Goal: Transaction & Acquisition: Purchase product/service

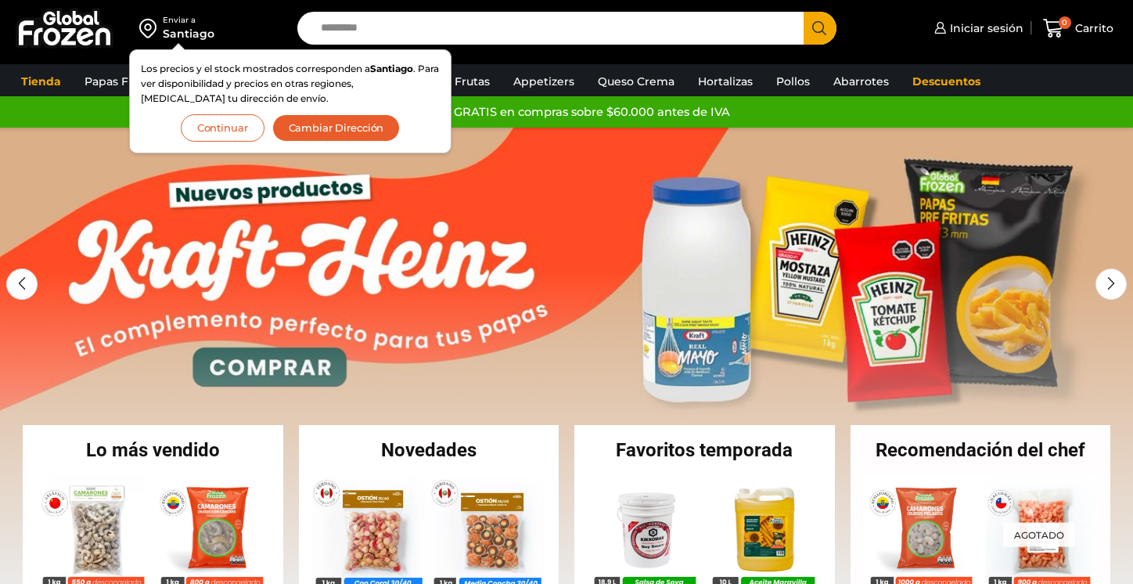
click at [383, 43] on input "Search input" at bounding box center [554, 28] width 483 height 33
type input "**********"
click at [804, 12] on button "Search" at bounding box center [820, 28] width 33 height 33
click at [320, 128] on button "Cambiar Dirección" at bounding box center [336, 127] width 128 height 27
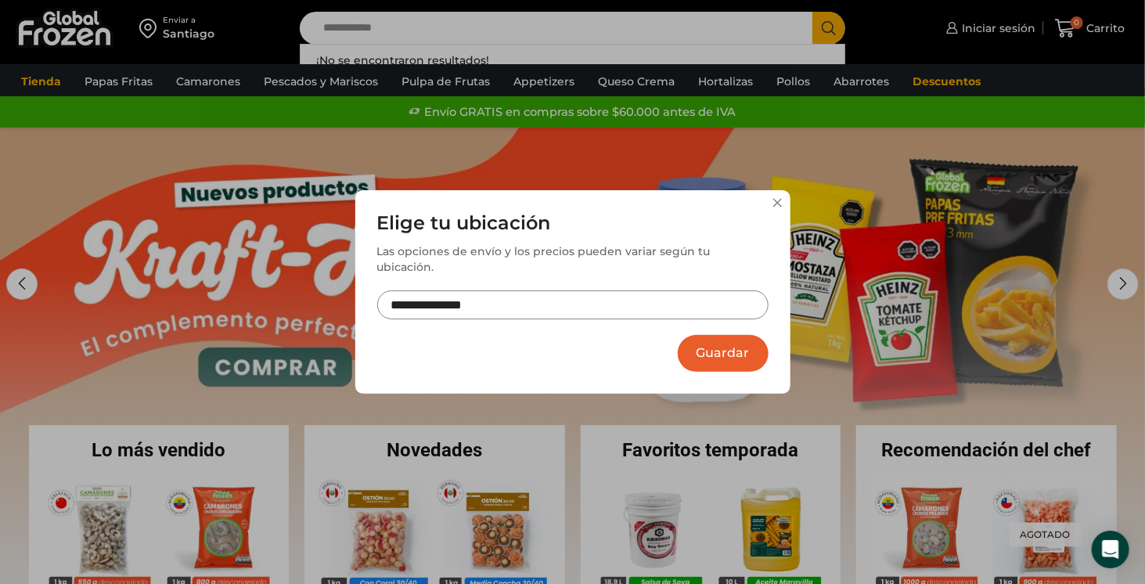
click at [473, 303] on input "**********" at bounding box center [572, 304] width 391 height 29
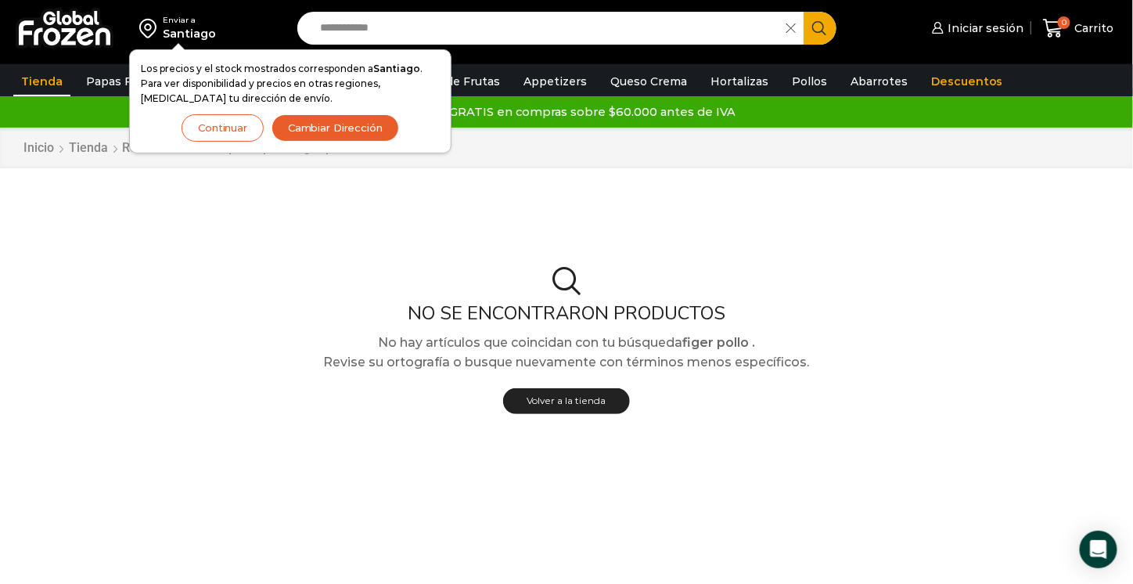
click at [232, 128] on button "Continuar" at bounding box center [223, 127] width 82 height 27
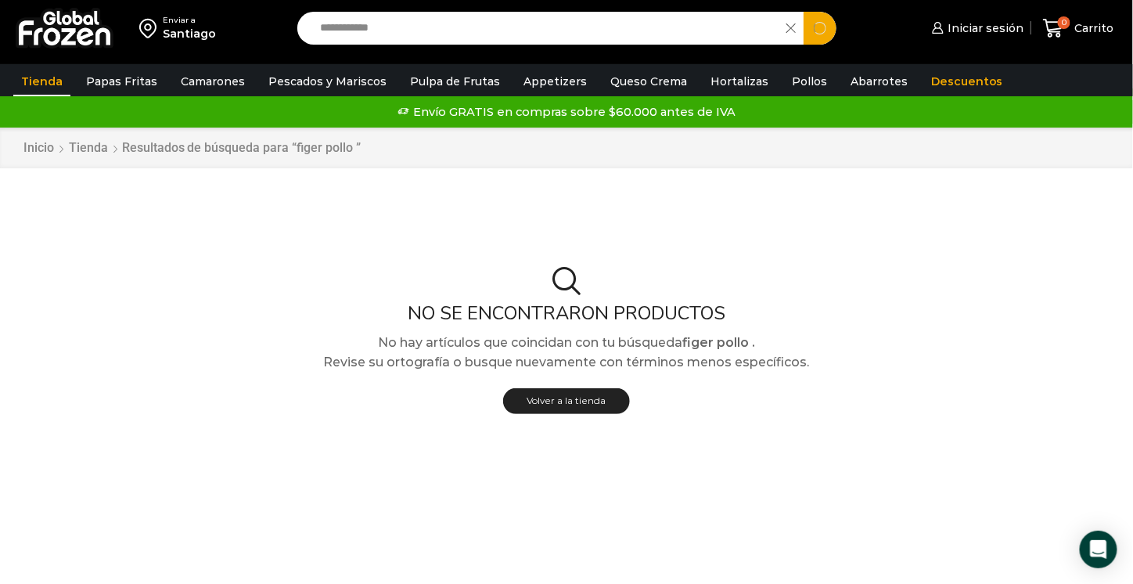
drag, startPoint x: 398, startPoint y: 19, endPoint x: 279, endPoint y: 27, distance: 120.0
click at [279, 27] on div "**********" at bounding box center [566, 28] width 1125 height 56
type input "*****"
click at [804, 12] on button "Search" at bounding box center [820, 28] width 33 height 33
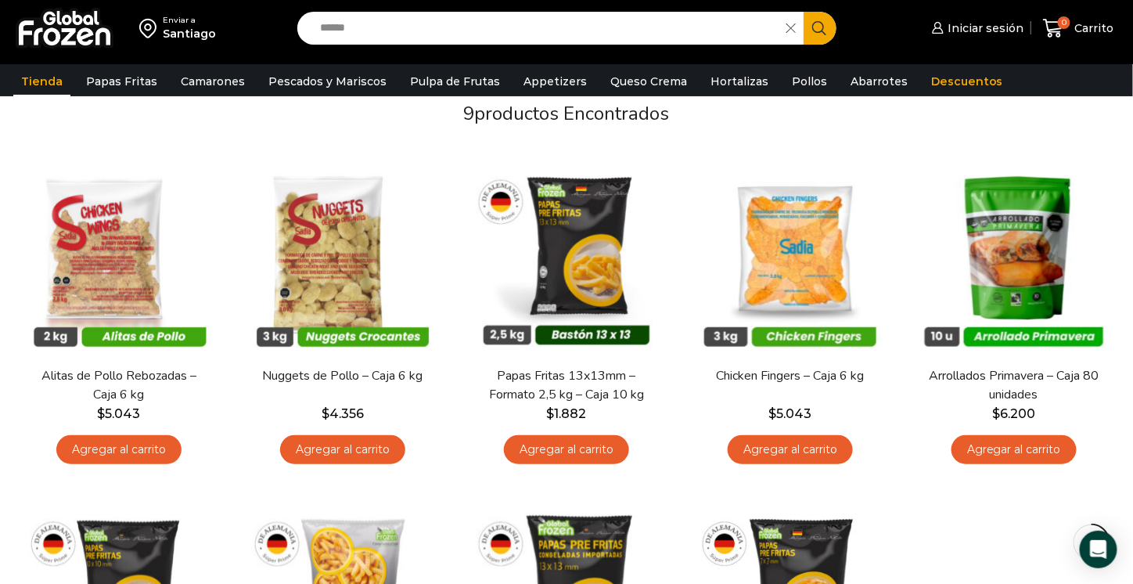
scroll to position [161, 0]
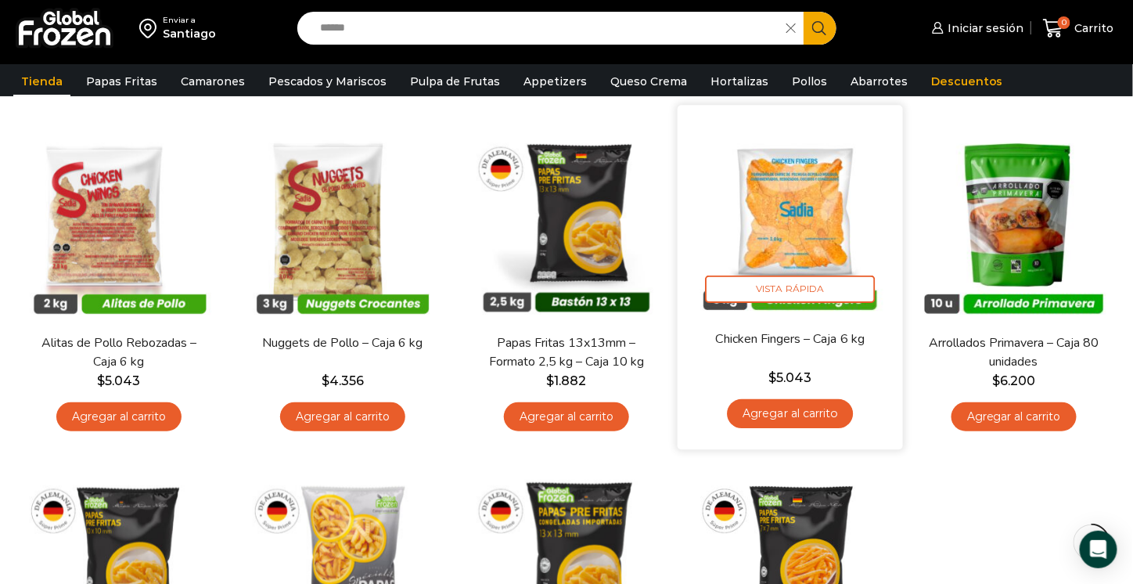
click at [786, 416] on link "Agregar al carrito" at bounding box center [790, 413] width 126 height 29
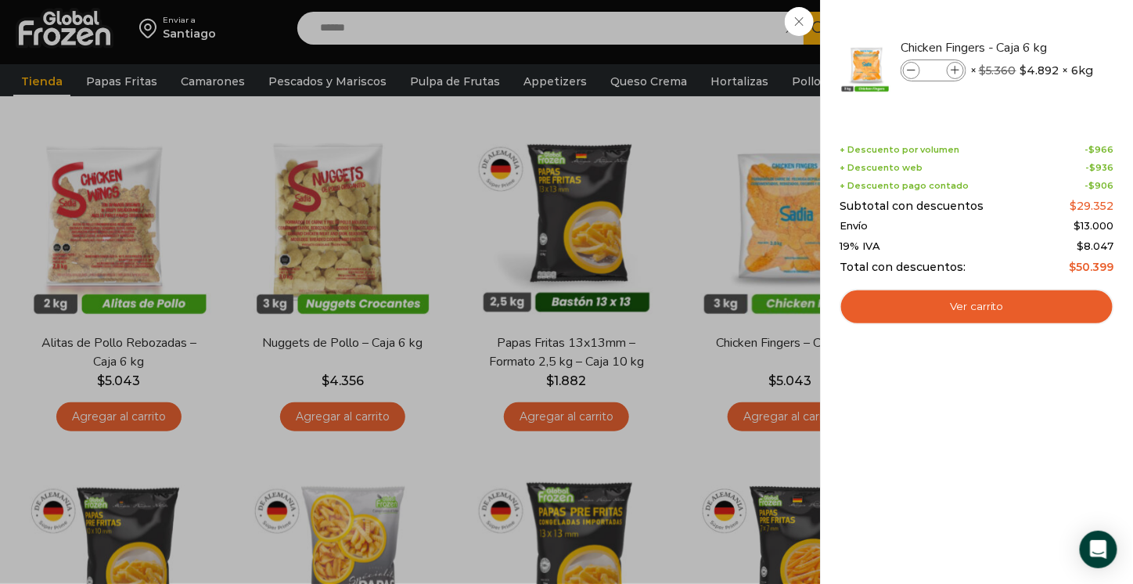
click at [1039, 47] on div "1 Carrito 1 1 Shopping Cart *" at bounding box center [1078, 28] width 78 height 37
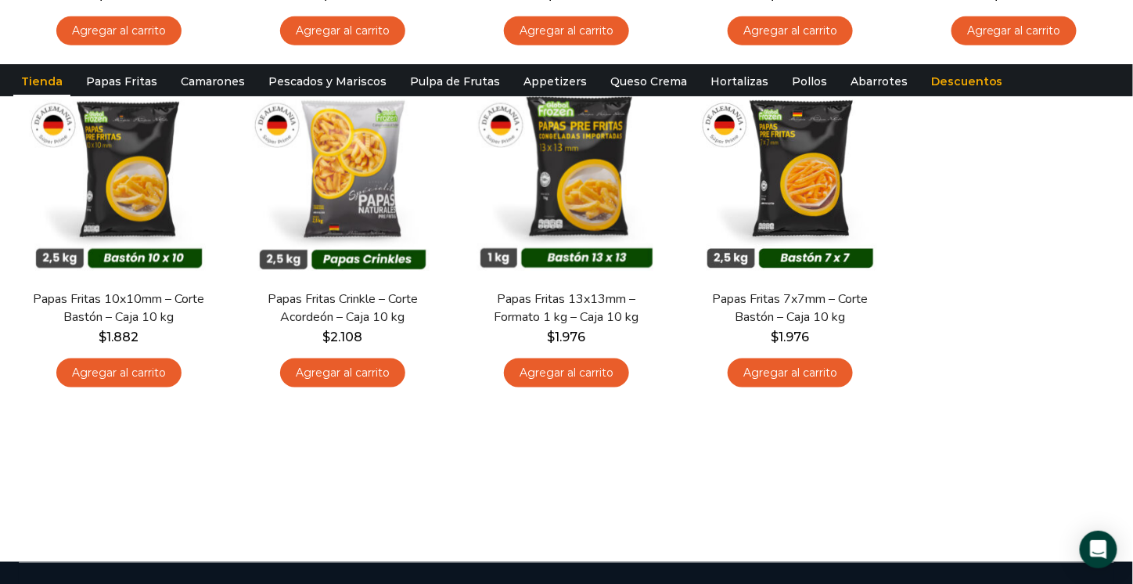
scroll to position [0, 0]
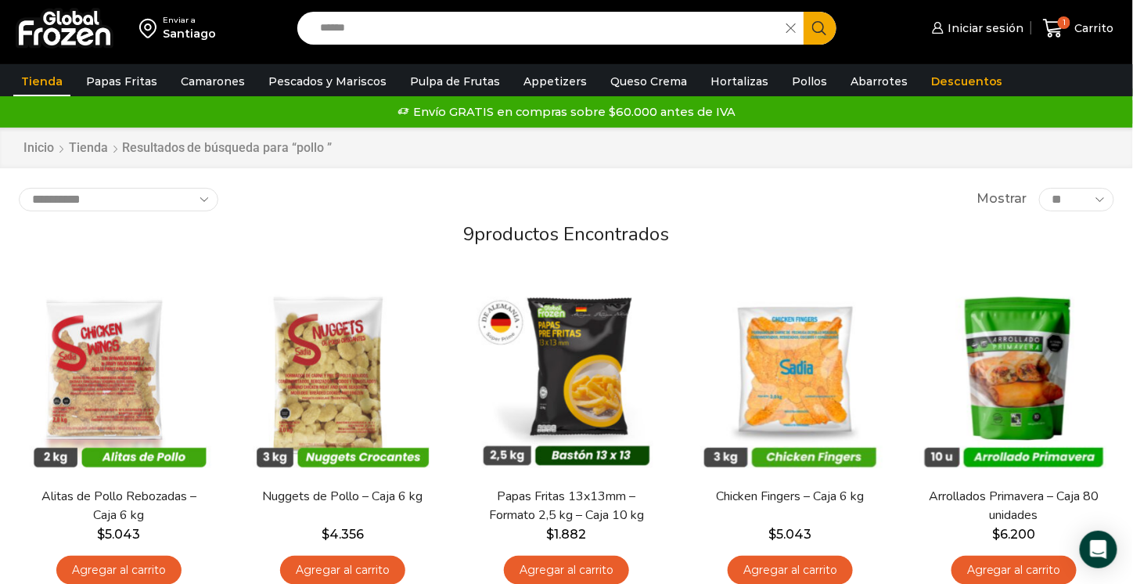
click at [408, 31] on input "*****" at bounding box center [546, 28] width 466 height 33
drag, startPoint x: 408, startPoint y: 31, endPoint x: 285, endPoint y: 18, distance: 124.3
click at [285, 18] on div "Enviar a Santiago Search input ***** Search Iniciar sesión" at bounding box center [566, 28] width 1125 height 56
type input "******"
click at [804, 12] on button "Search" at bounding box center [820, 28] width 33 height 33
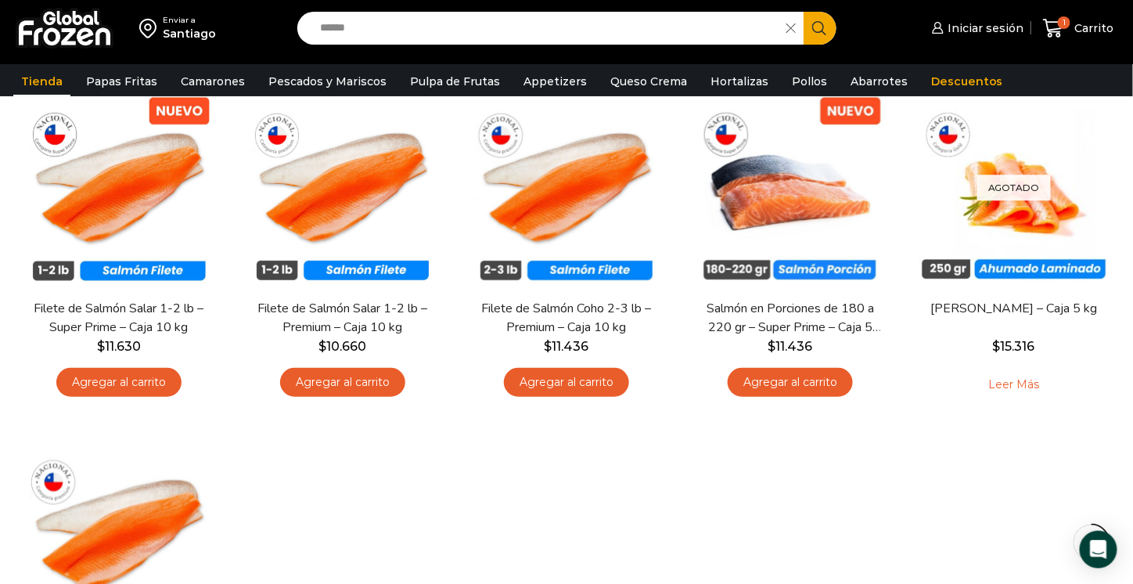
scroll to position [193, 0]
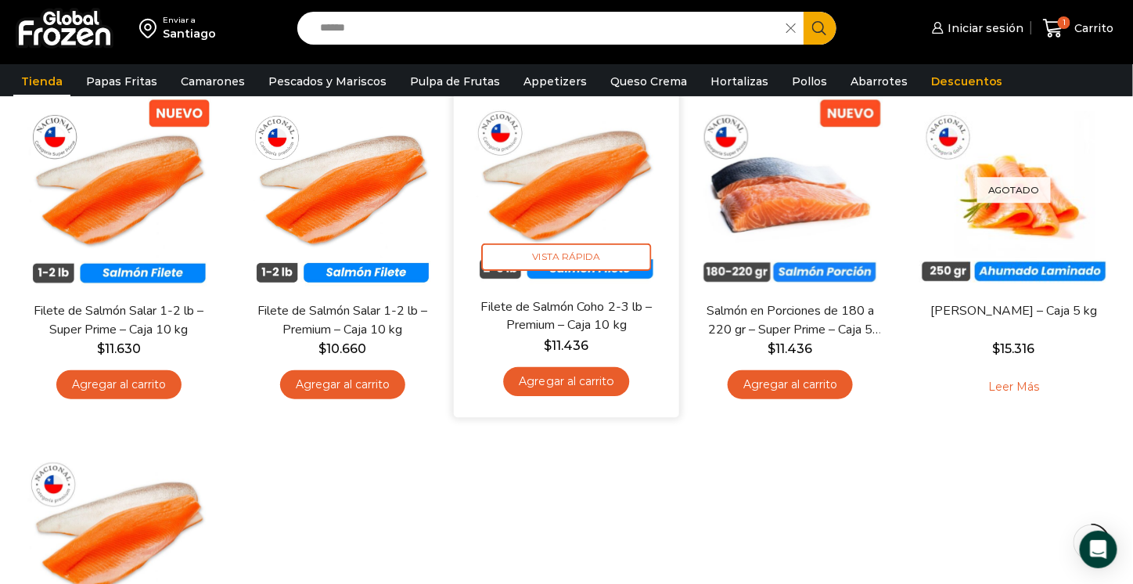
click at [582, 391] on link "Agregar al carrito" at bounding box center [566, 381] width 126 height 29
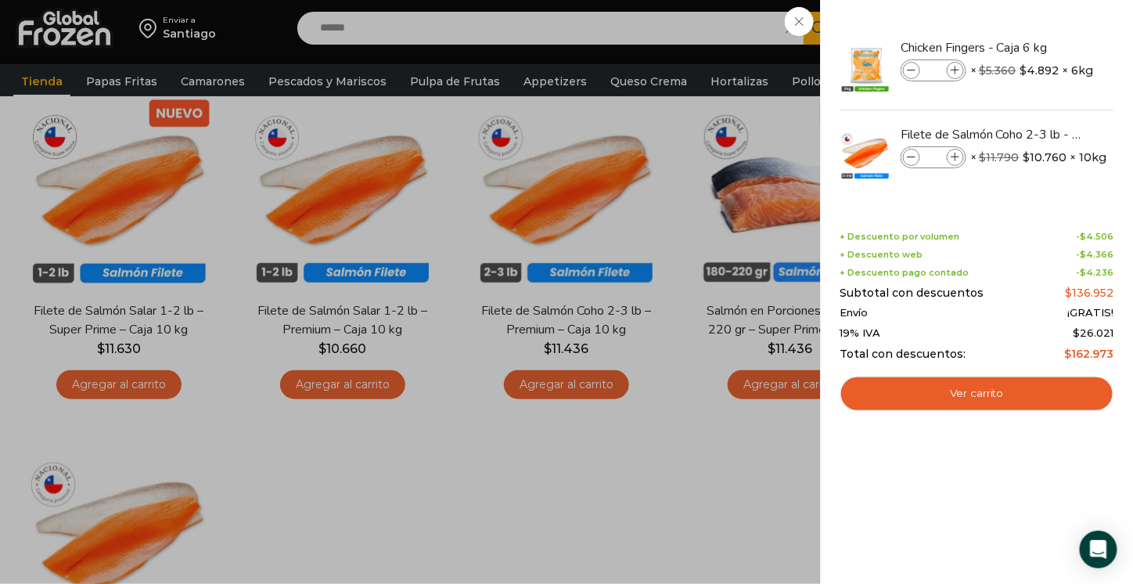
click at [1039, 24] on div "2 Carrito 2 2 Shopping Cart *" at bounding box center [1078, 28] width 78 height 37
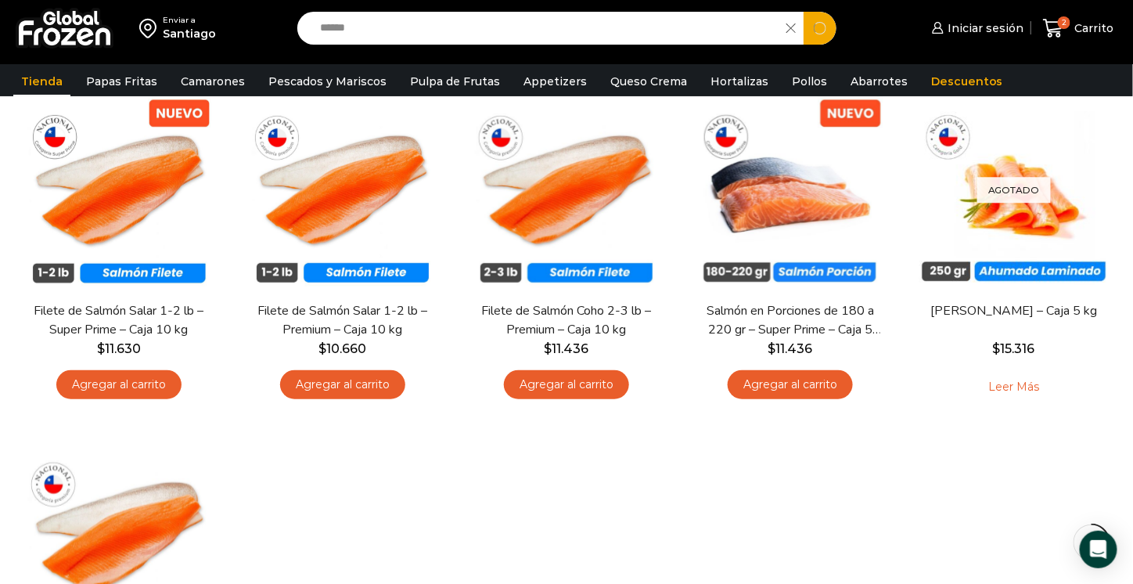
drag, startPoint x: 383, startPoint y: 27, endPoint x: 254, endPoint y: 22, distance: 129.2
click at [254, 22] on div "Enviar a Santiago Search input ****** Search Iniciar sesión" at bounding box center [566, 28] width 1125 height 56
type input "*******"
click at [804, 12] on button "Search" at bounding box center [820, 28] width 33 height 33
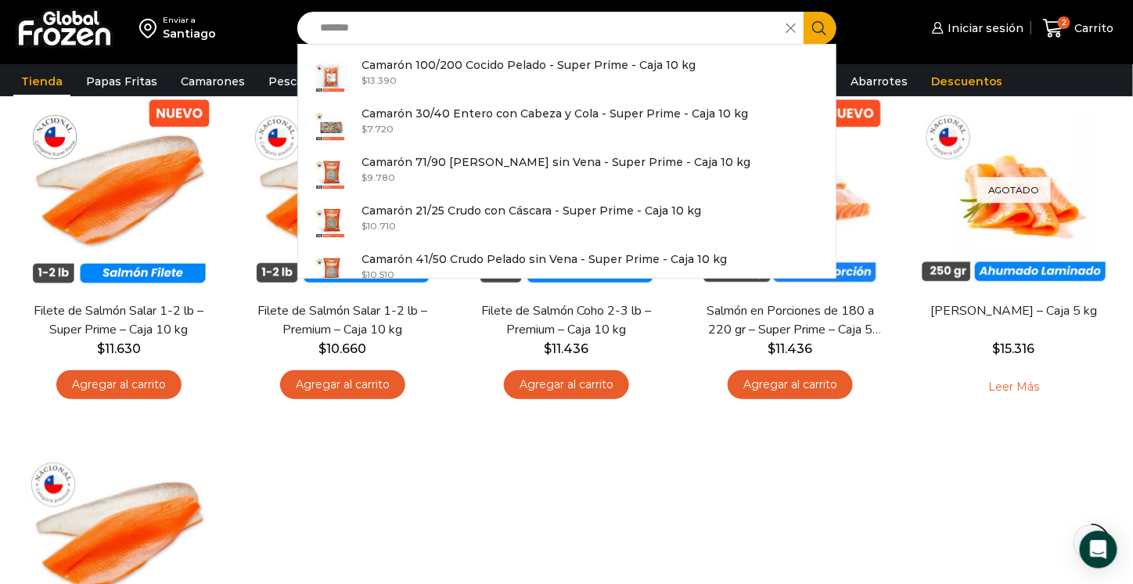
click at [804, 12] on button "Search" at bounding box center [820, 28] width 33 height 33
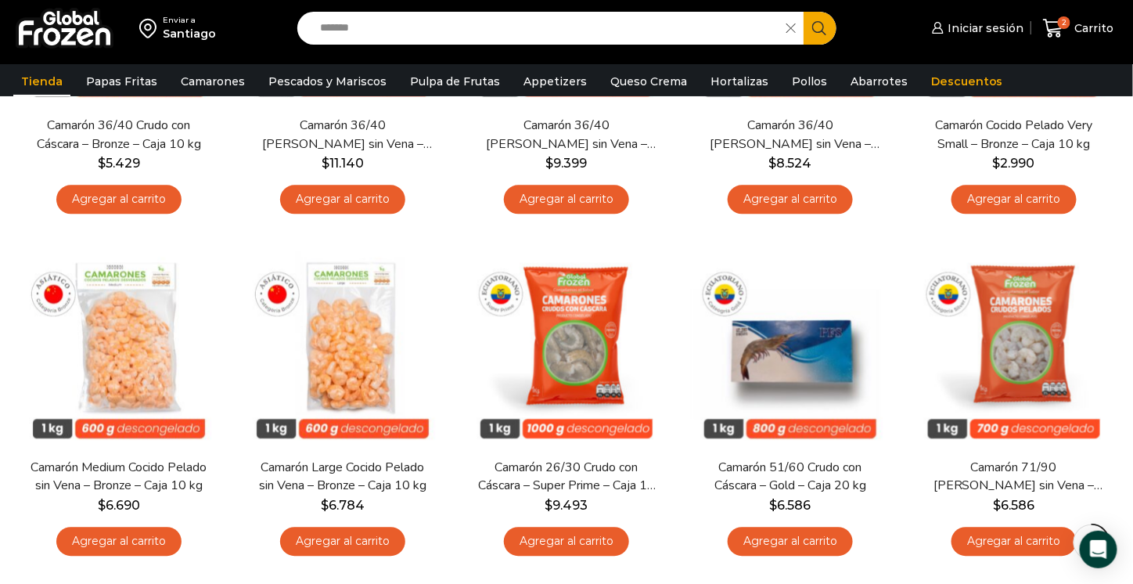
scroll to position [1212, 0]
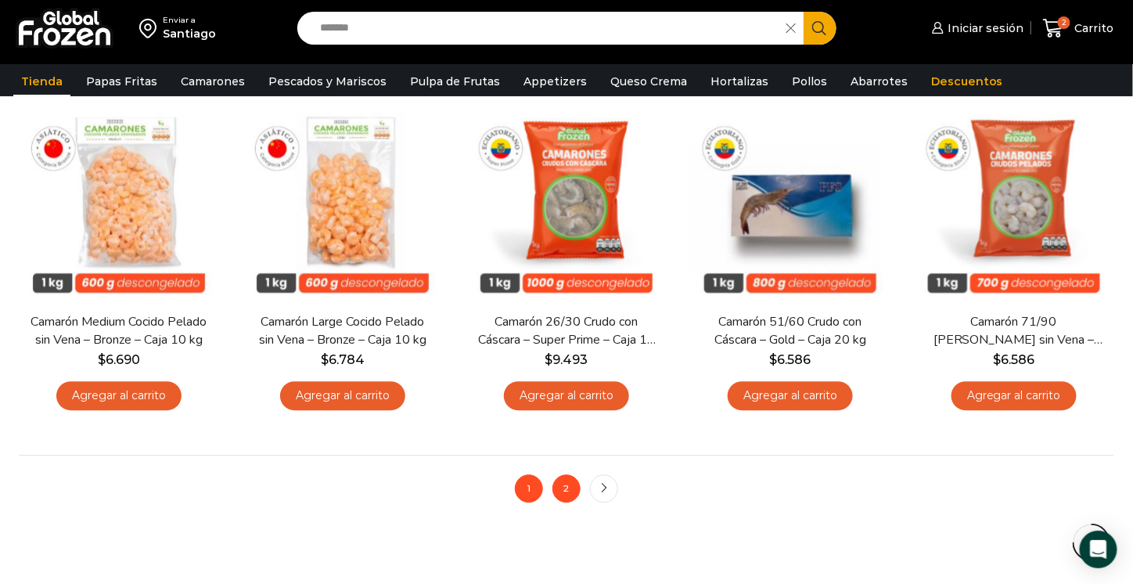
click at [562, 495] on link "2" at bounding box center [566, 488] width 28 height 28
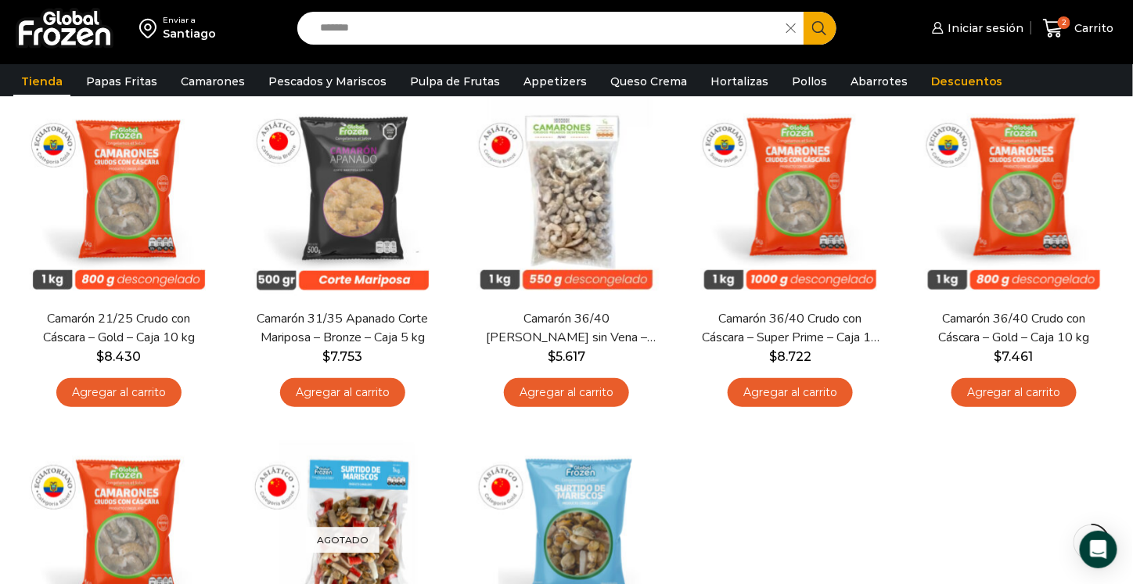
scroll to position [181, 0]
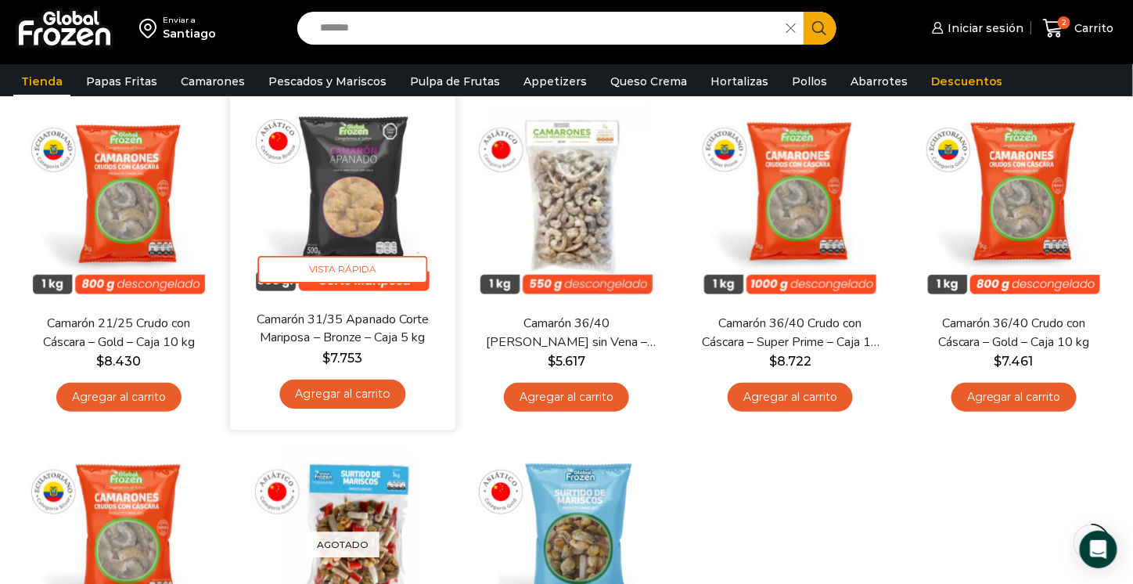
click at [331, 397] on link "Agregar al carrito" at bounding box center [342, 393] width 126 height 29
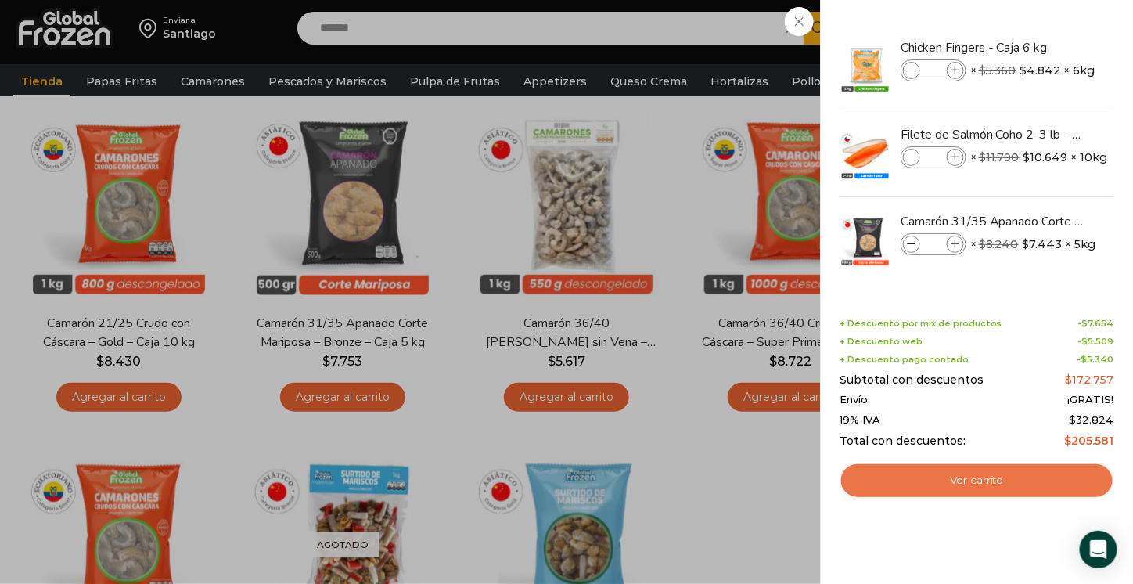
click at [924, 484] on link "Ver carrito" at bounding box center [977, 480] width 275 height 36
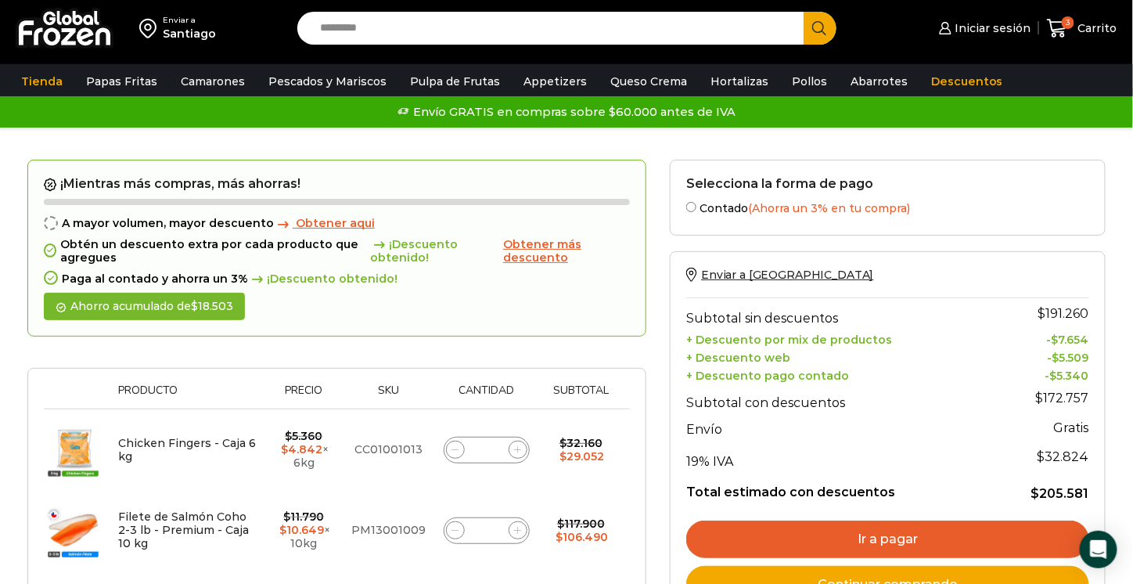
click at [533, 250] on span "Obtener más descuento" at bounding box center [542, 250] width 78 height 27
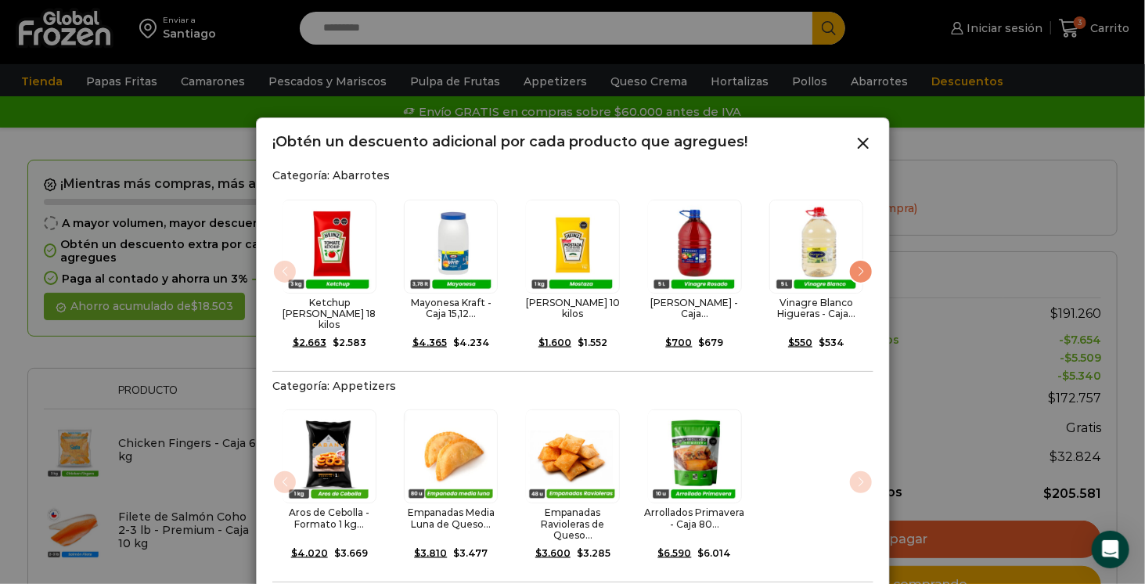
click at [861, 261] on div "Next slide" at bounding box center [860, 271] width 25 height 25
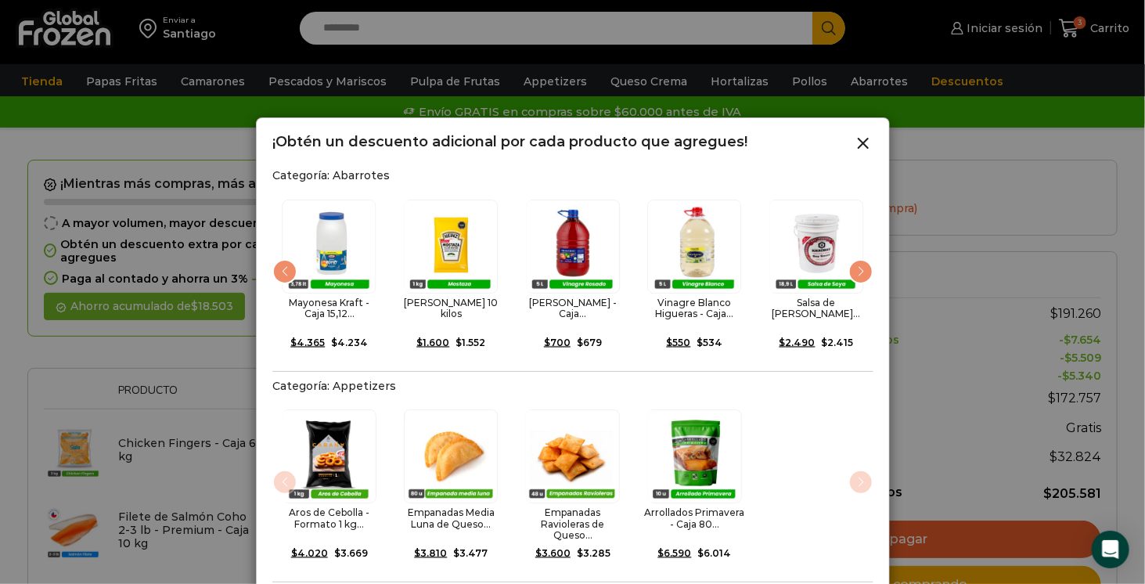
click at [861, 261] on div "Next slide" at bounding box center [860, 271] width 25 height 25
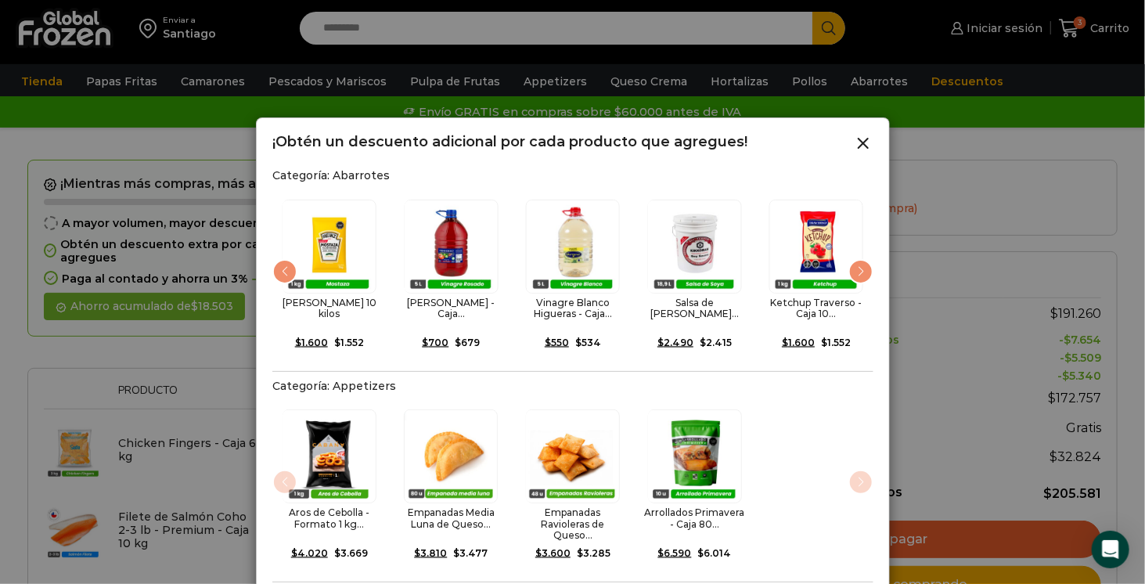
click at [861, 261] on div "Next slide" at bounding box center [860, 271] width 25 height 25
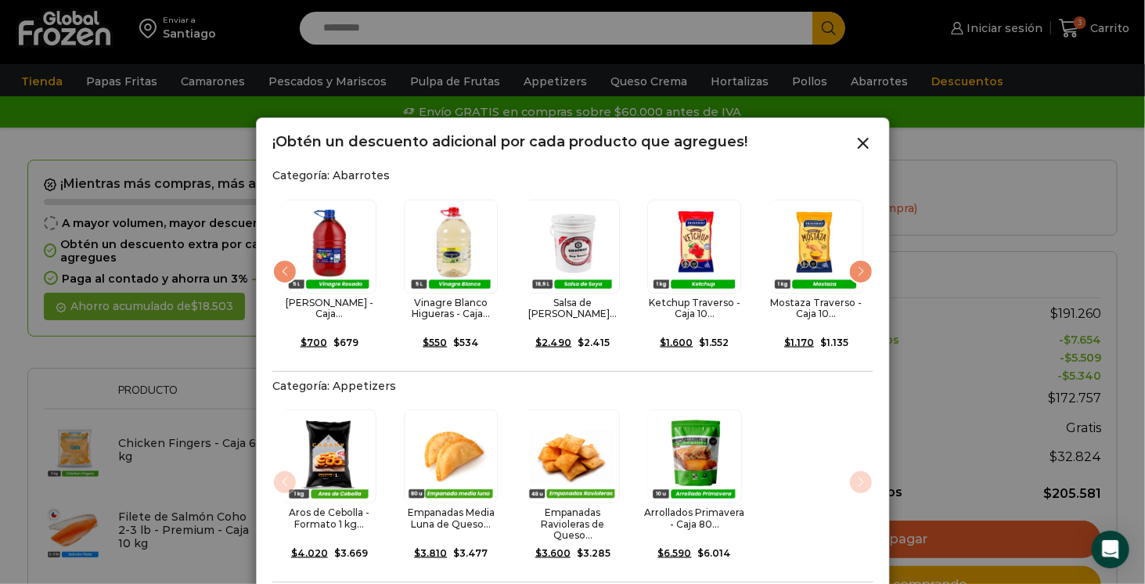
click at [861, 261] on div "Next slide" at bounding box center [860, 271] width 25 height 25
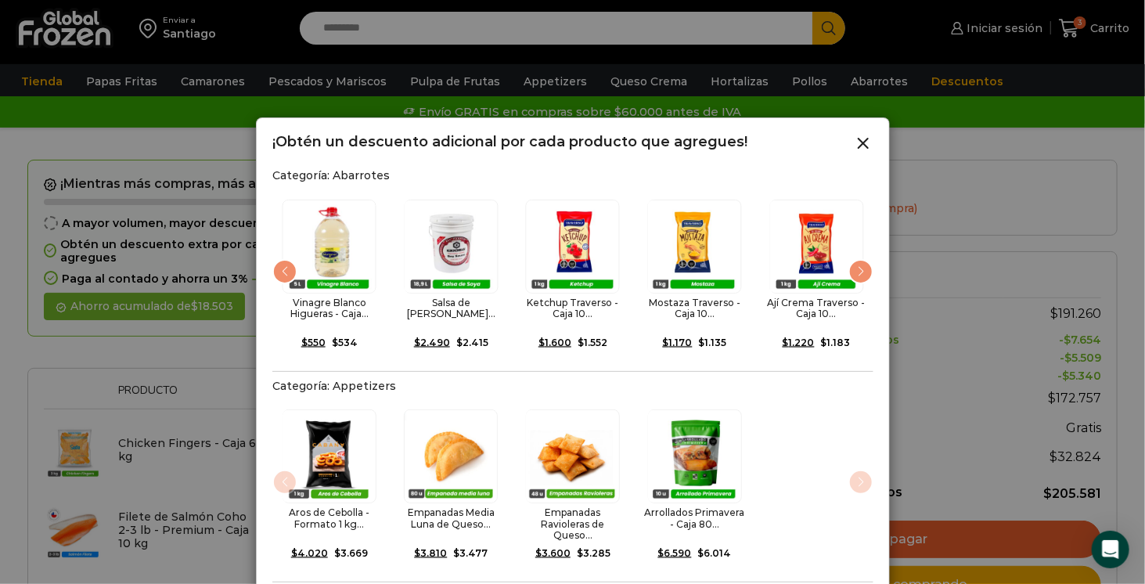
click at [861, 261] on div "Next slide" at bounding box center [860, 271] width 25 height 25
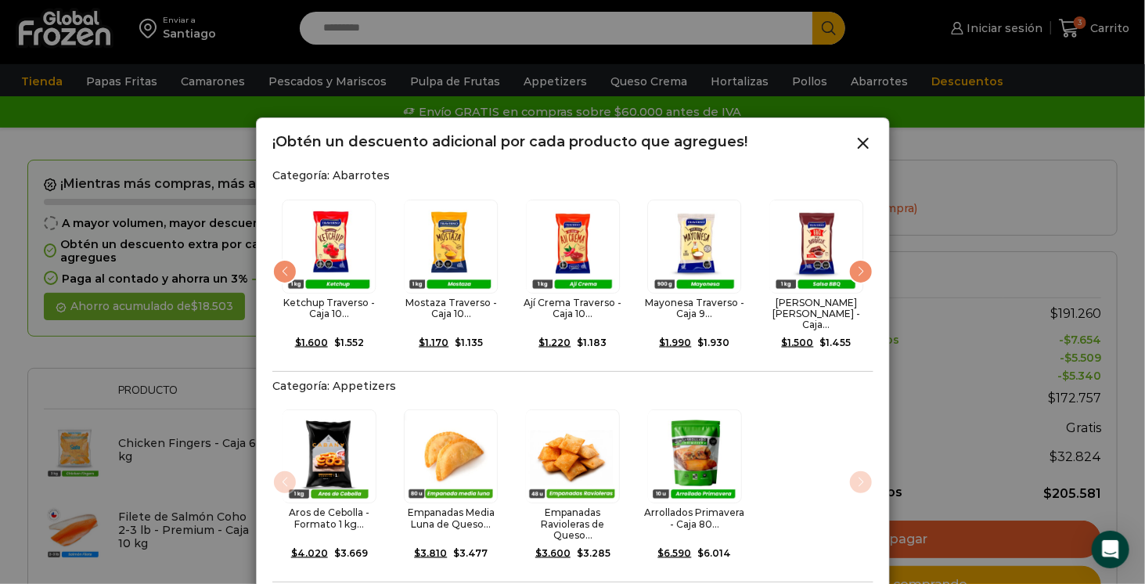
click at [861, 261] on div "Next slide" at bounding box center [860, 271] width 25 height 25
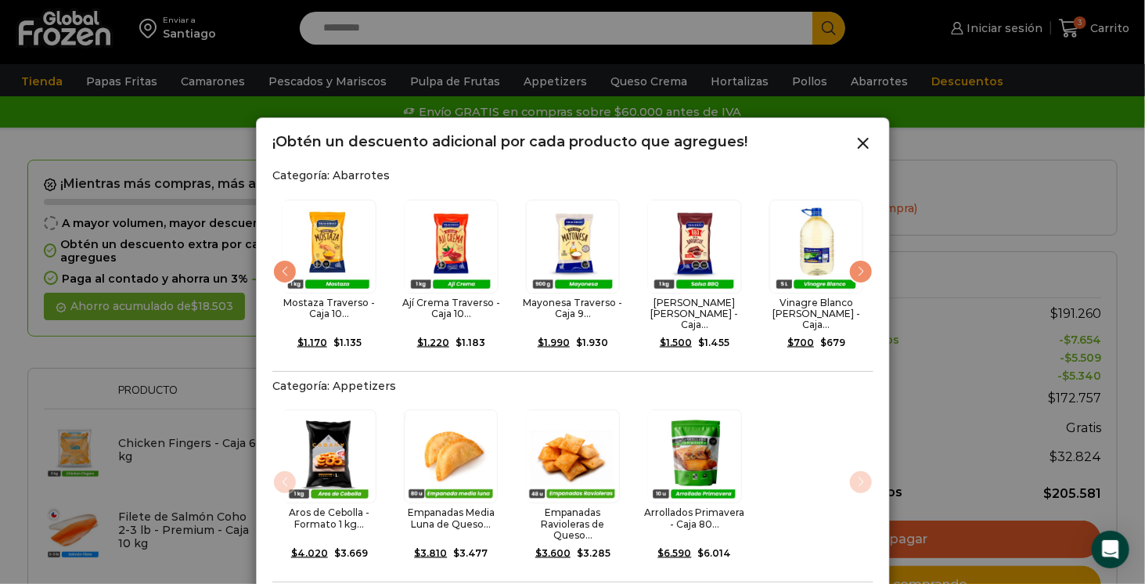
click at [861, 261] on div "Next slide" at bounding box center [860, 271] width 25 height 25
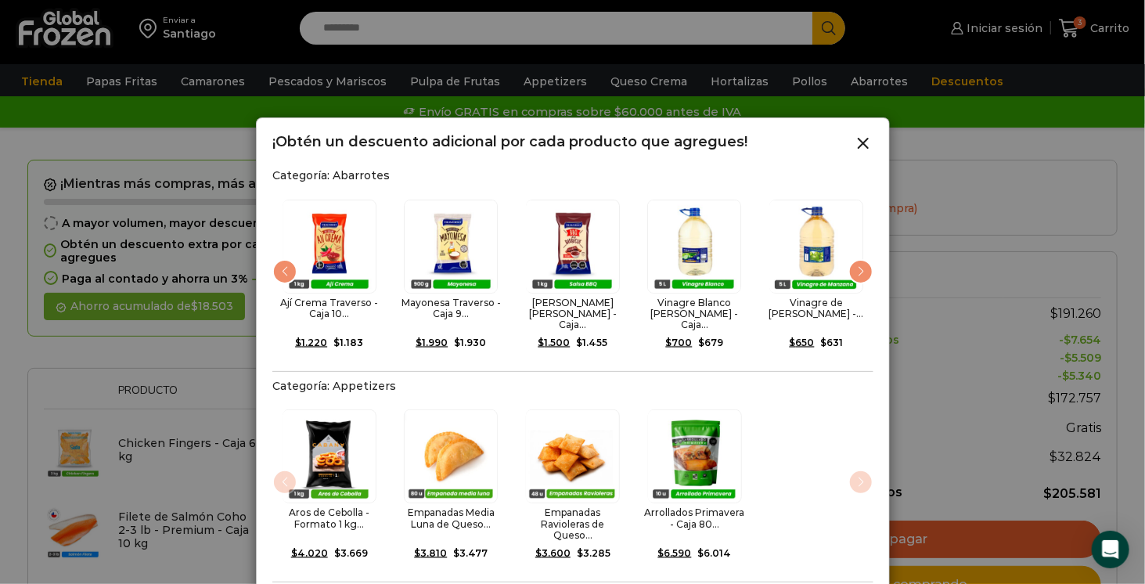
click at [861, 261] on div "Next slide" at bounding box center [860, 271] width 25 height 25
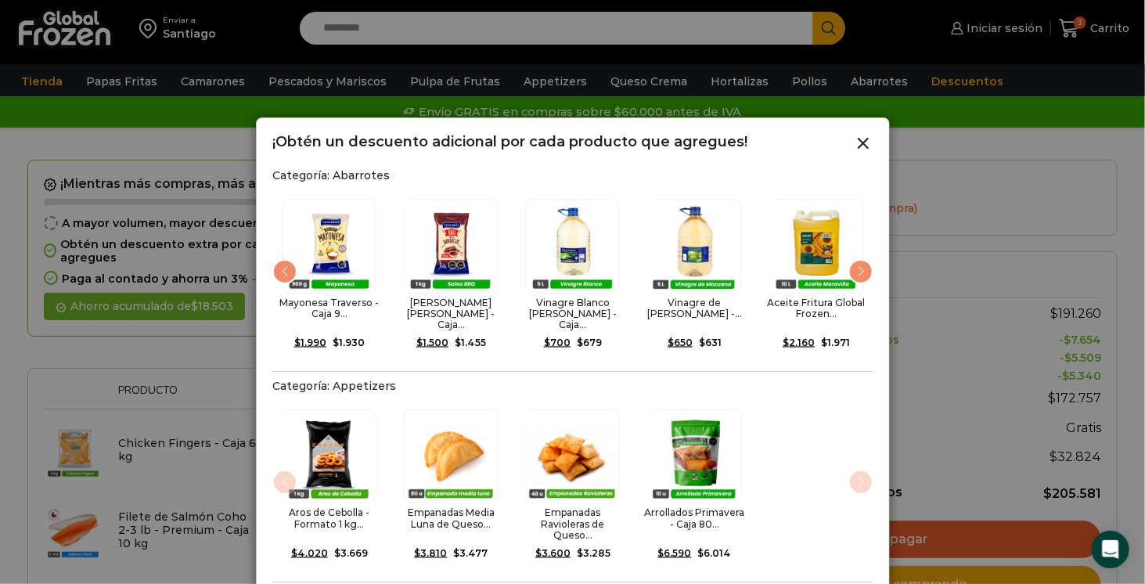
click at [861, 261] on div "Next slide" at bounding box center [860, 271] width 25 height 25
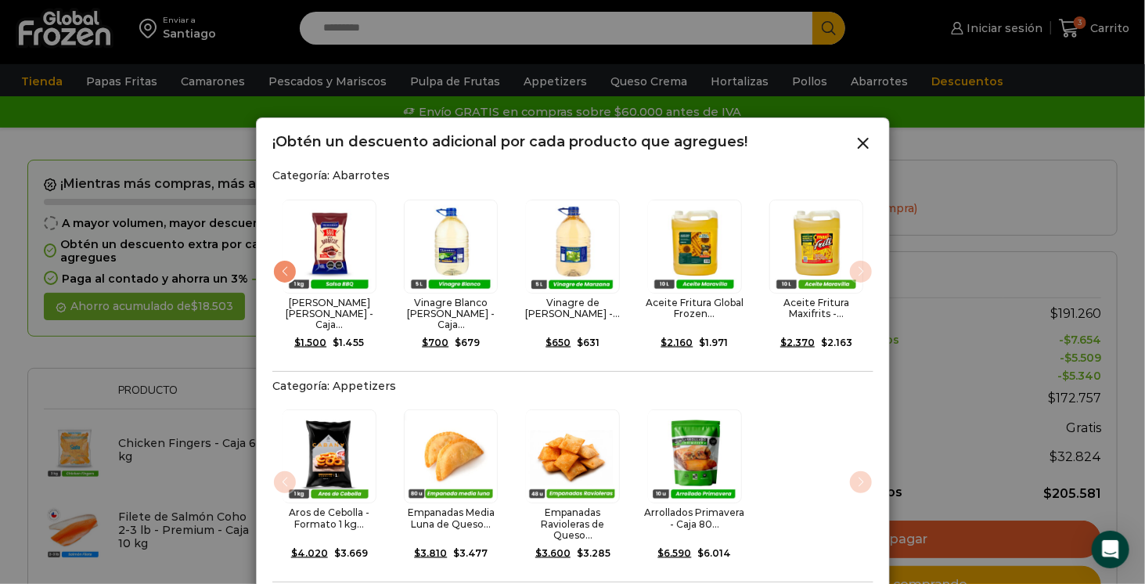
click at [861, 261] on img "15 / 15" at bounding box center [816, 247] width 94 height 94
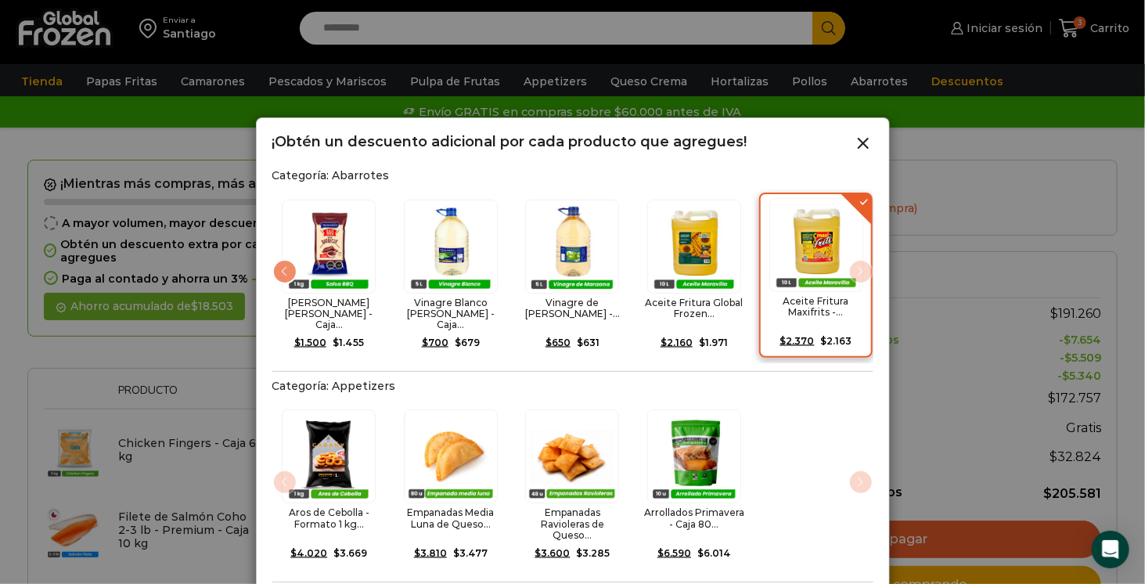
click at [859, 461] on div "Aros de Cebolla - Formato 1 kg... $ 4.020 Original price was: $4.020. $ 3.669 C…" at bounding box center [572, 486] width 601 height 173
click at [861, 144] on line at bounding box center [862, 142] width 9 height 9
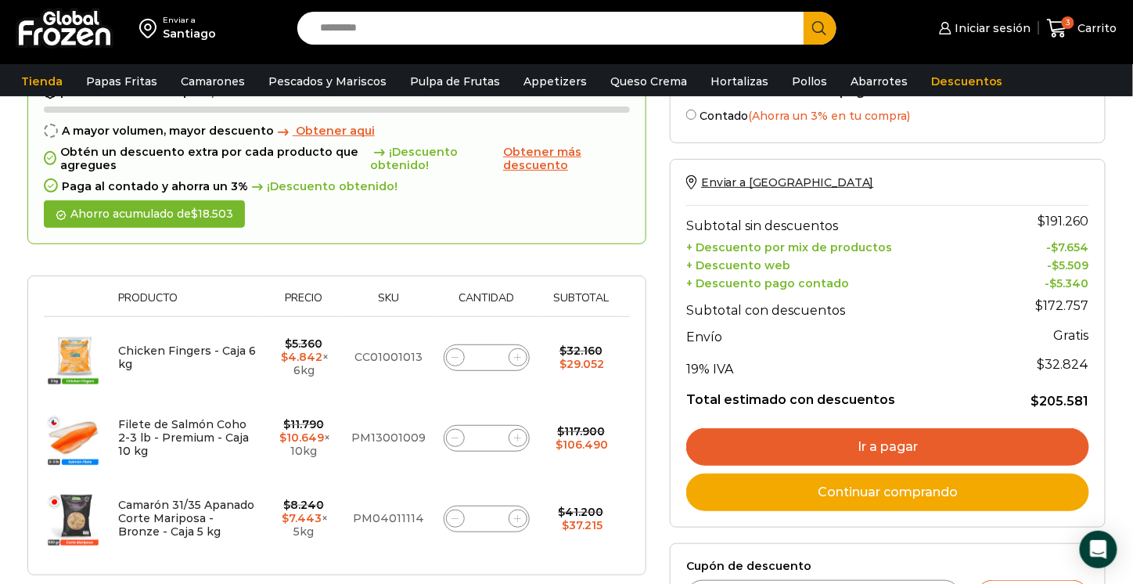
scroll to position [149, 0]
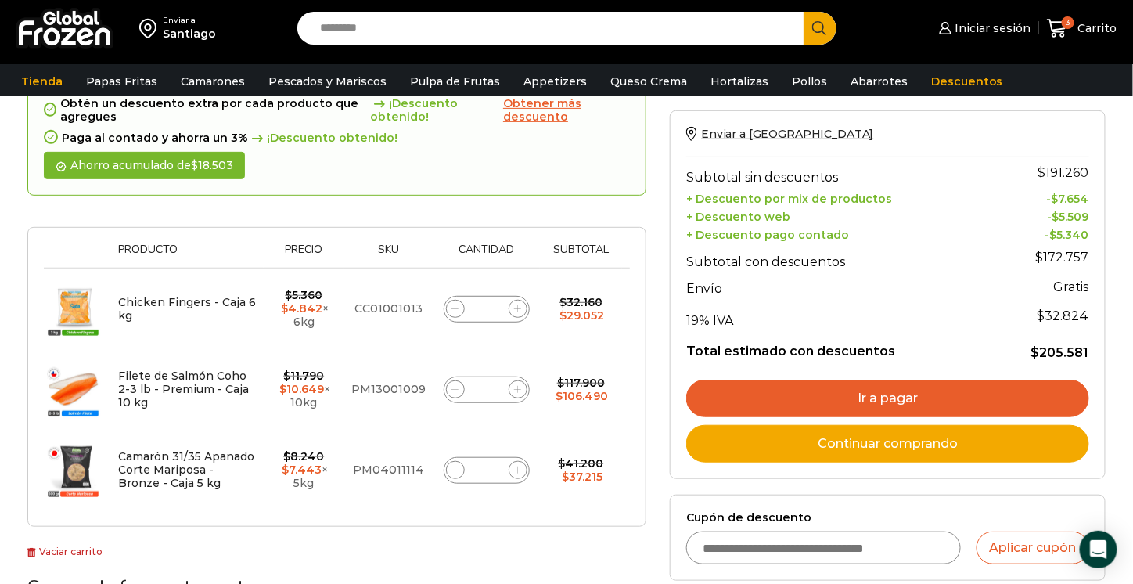
click at [517, 306] on icon at bounding box center [517, 308] width 7 height 7
type input "*"
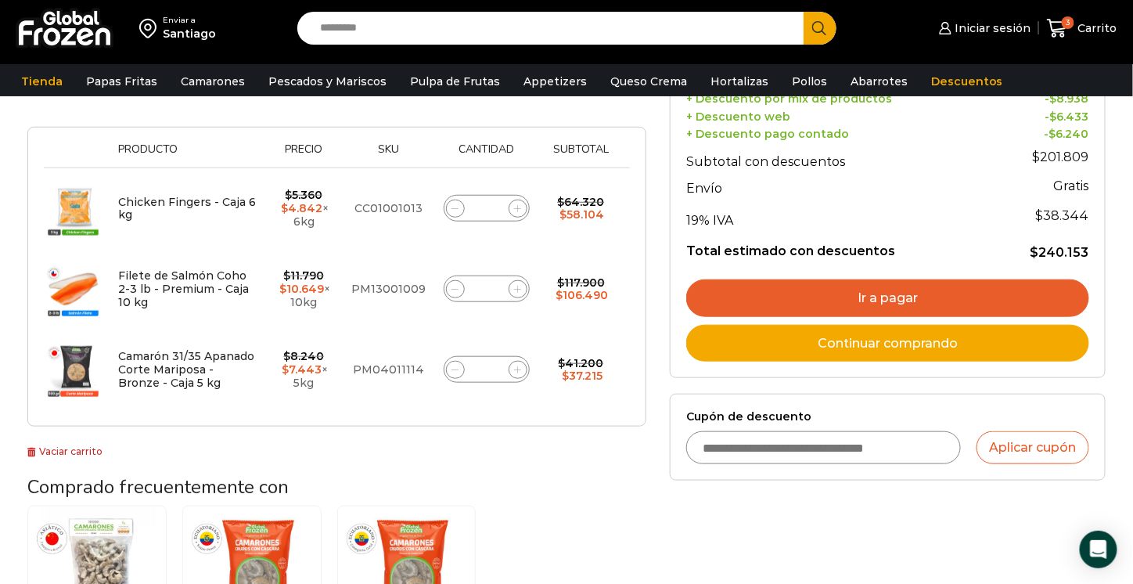
scroll to position [254, 0]
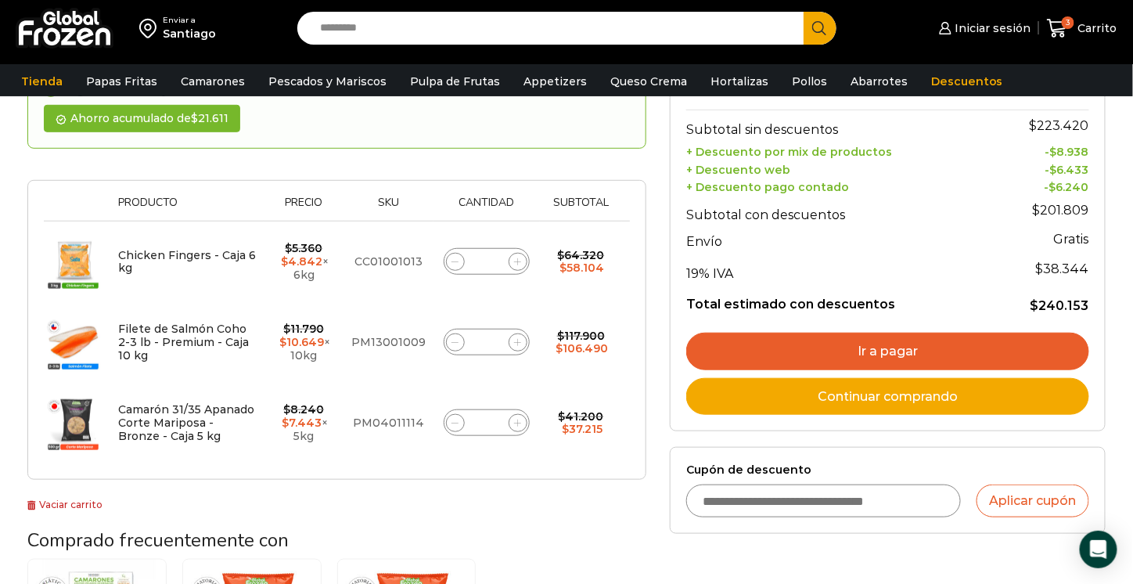
click at [831, 347] on link "Ir a pagar" at bounding box center [887, 352] width 403 height 38
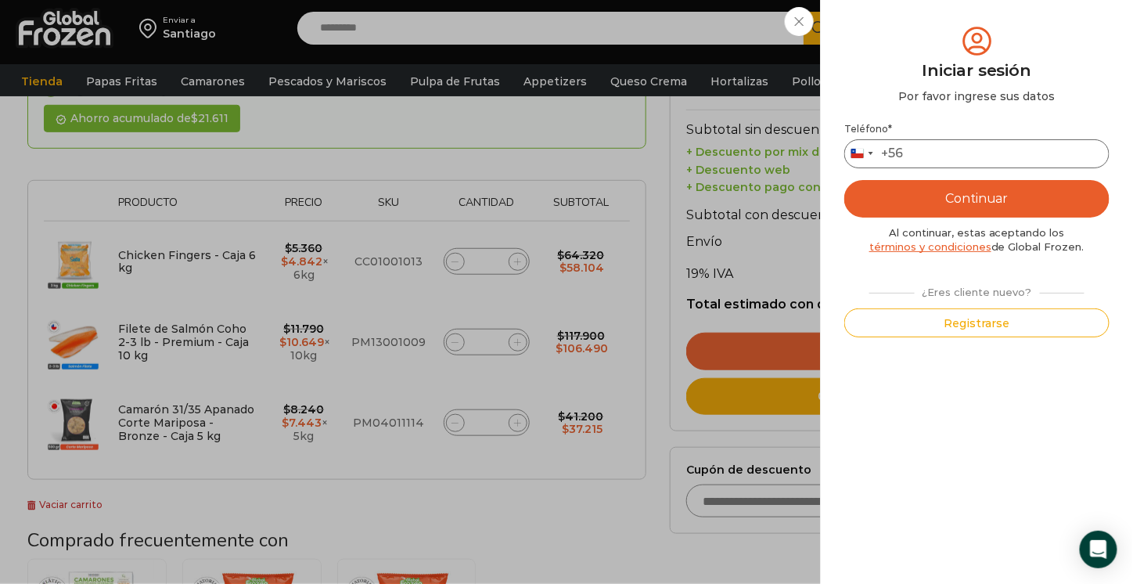
click at [925, 157] on input "Teléfono *" at bounding box center [976, 153] width 265 height 29
type input "*********"
click at [956, 203] on button "Continuar" at bounding box center [976, 199] width 265 height 38
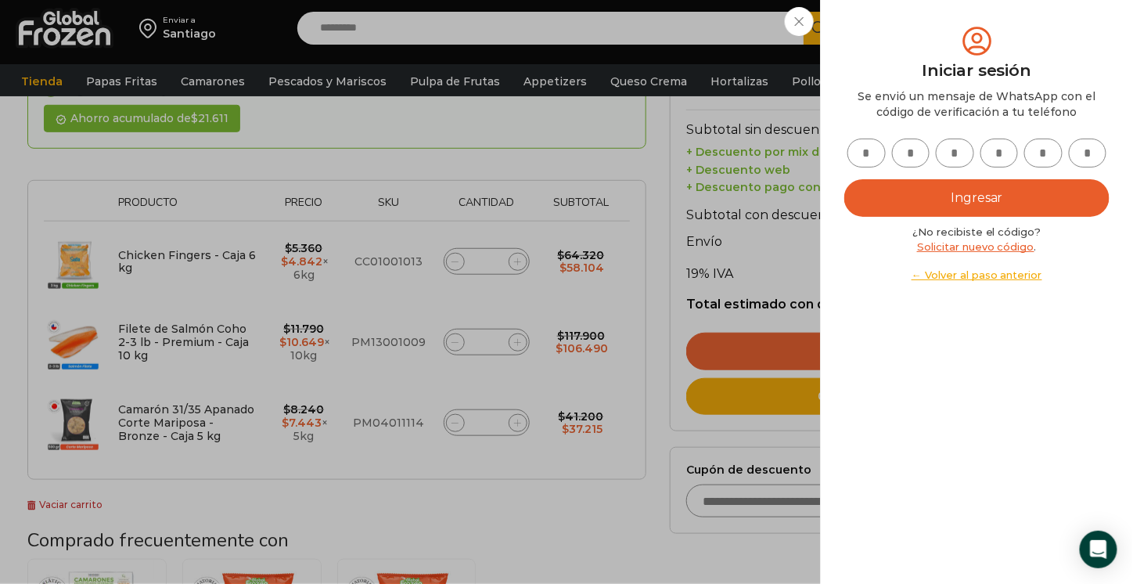
click at [870, 153] on input "text" at bounding box center [866, 152] width 38 height 29
type input "*"
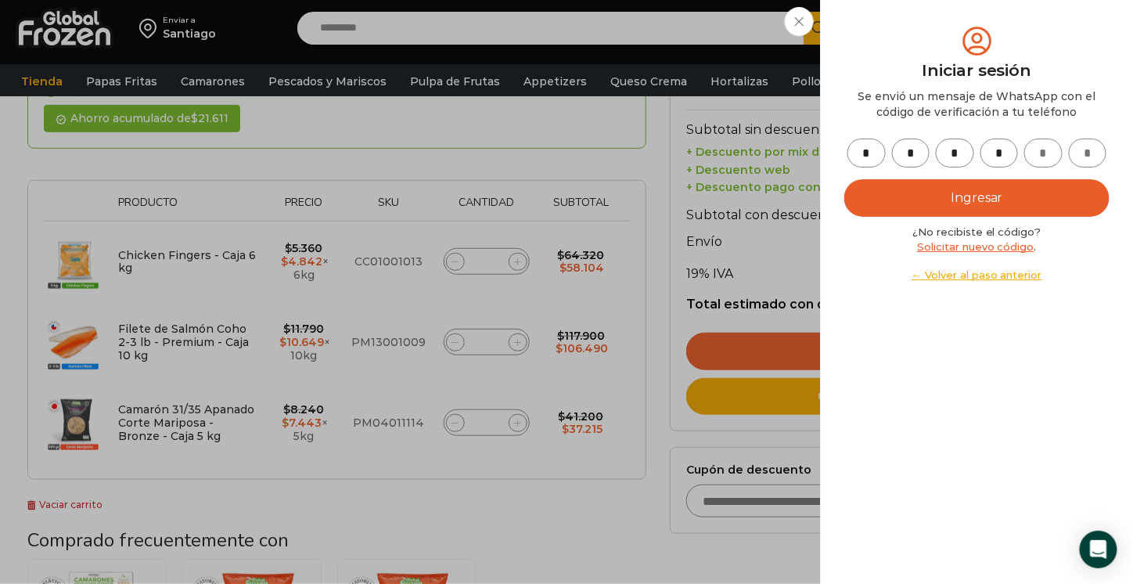
type input "*"
click at [937, 193] on button "Ingresar" at bounding box center [976, 198] width 265 height 38
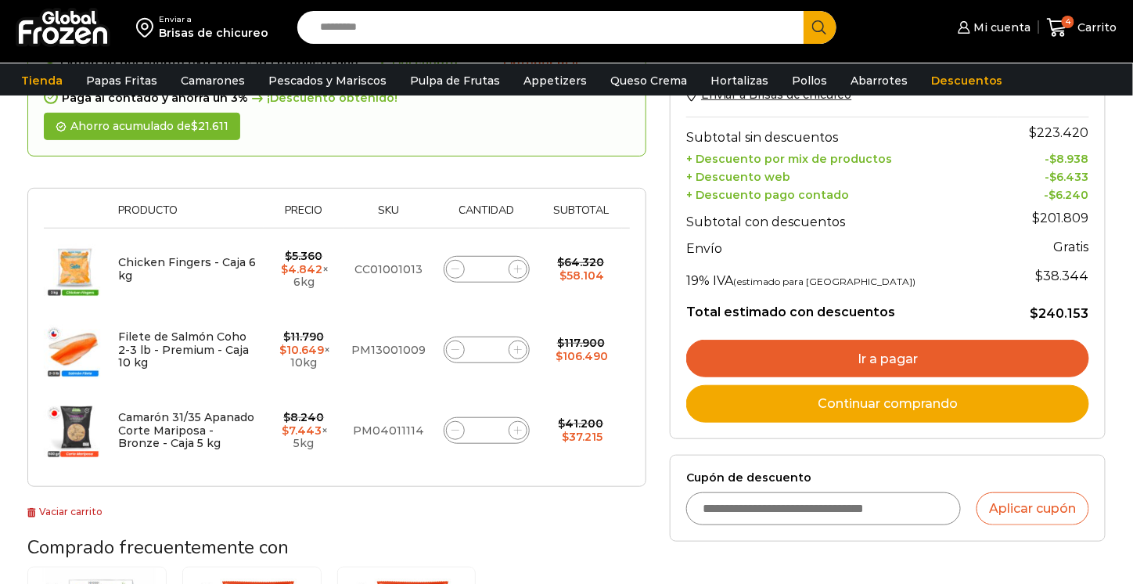
click at [811, 361] on link "Ir a pagar" at bounding box center [887, 359] width 403 height 38
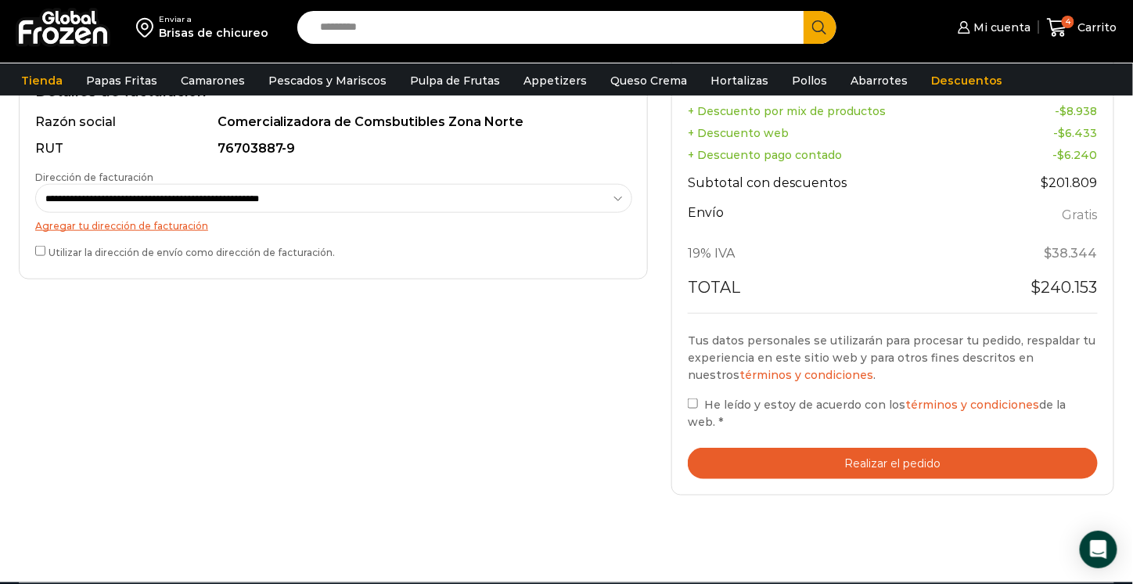
scroll to position [501, 0]
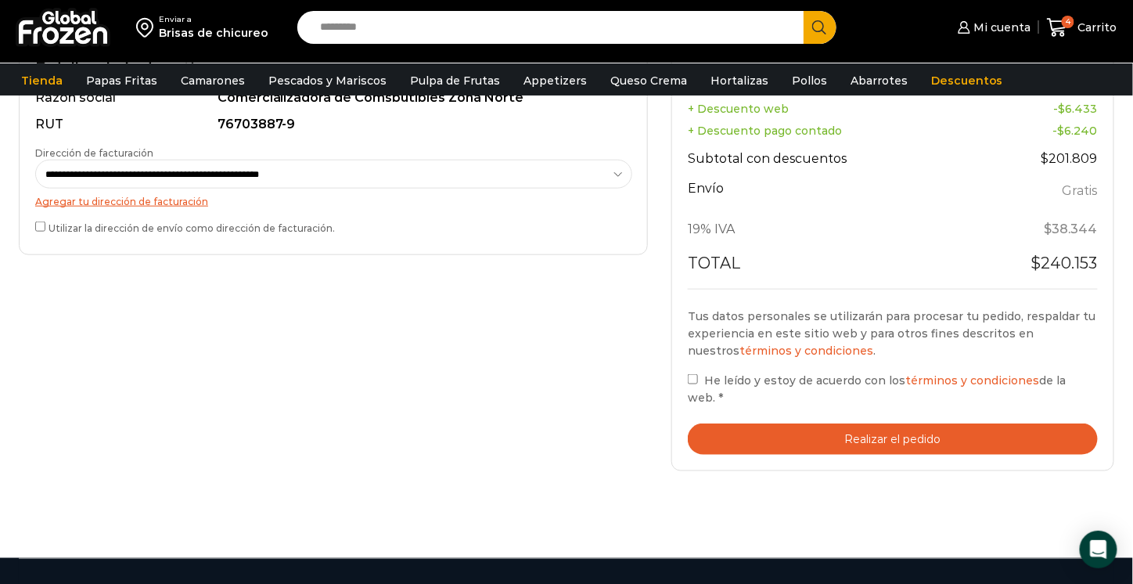
click at [848, 430] on button "Realizar el pedido" at bounding box center [893, 439] width 410 height 32
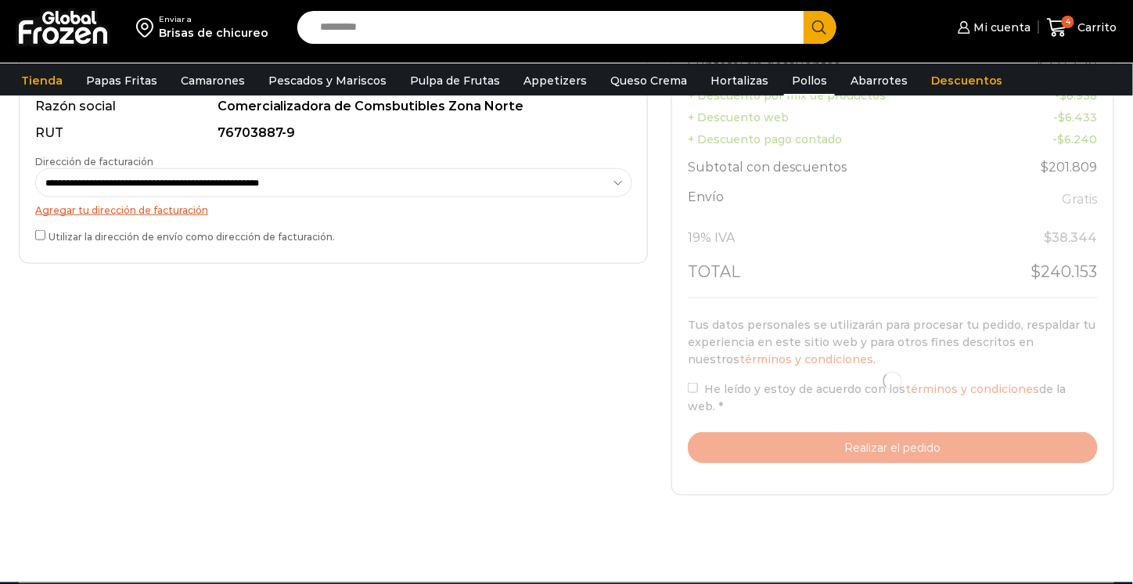
scroll to position [501, 0]
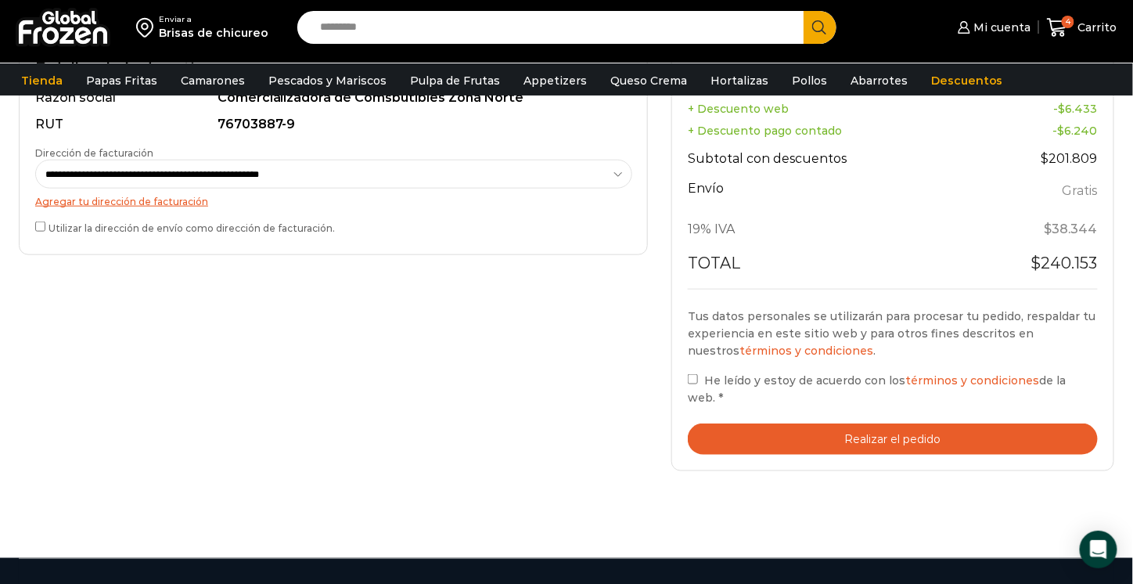
click at [843, 432] on button "Realizar el pedido" at bounding box center [893, 439] width 410 height 32
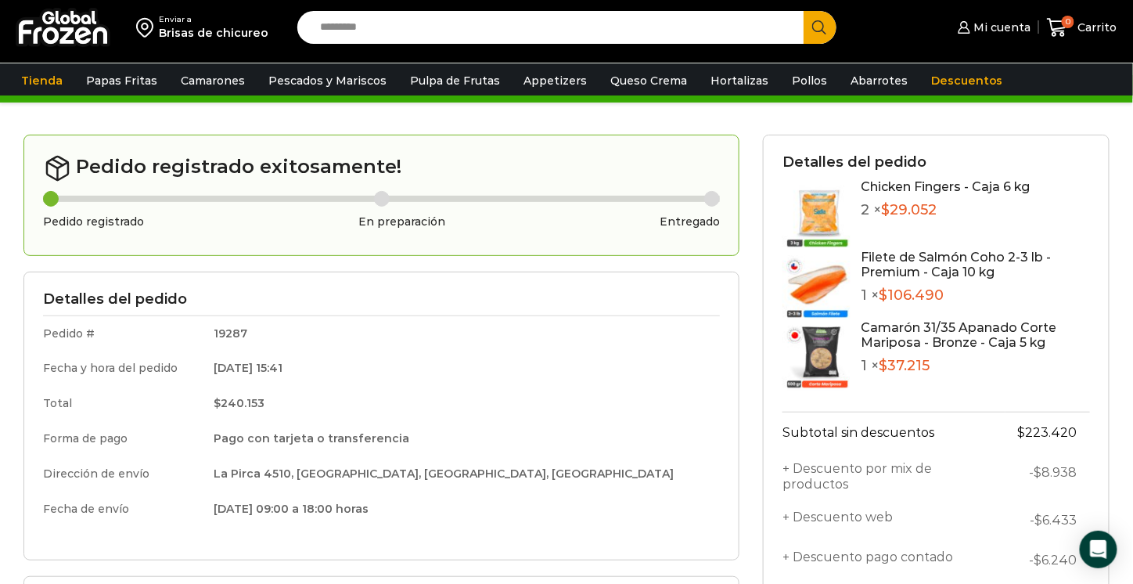
scroll to position [31, 0]
